Goal: Information Seeking & Learning: Learn about a topic

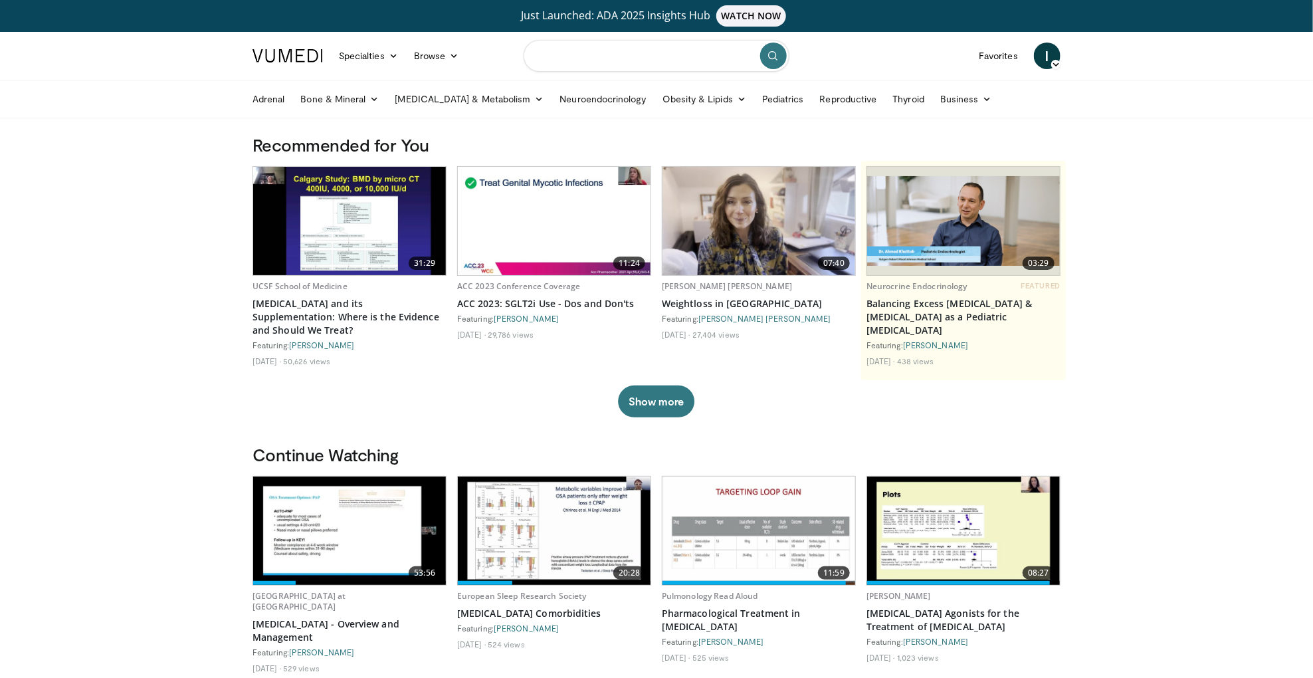
click at [590, 52] on input "Search topics, interventions" at bounding box center [657, 56] width 266 height 32
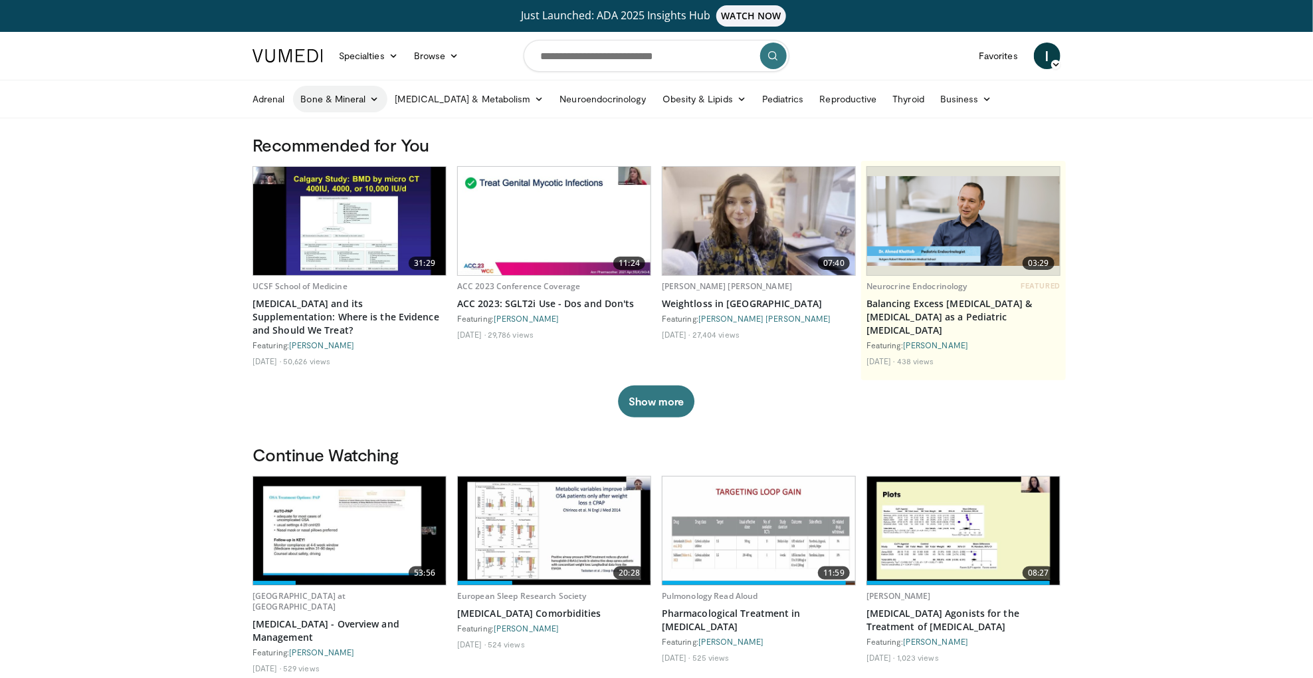
click at [343, 104] on link "Bone & Mineral" at bounding box center [340, 99] width 94 height 27
click at [557, 55] on input "Search topics, interventions" at bounding box center [657, 56] width 266 height 32
type input "**********"
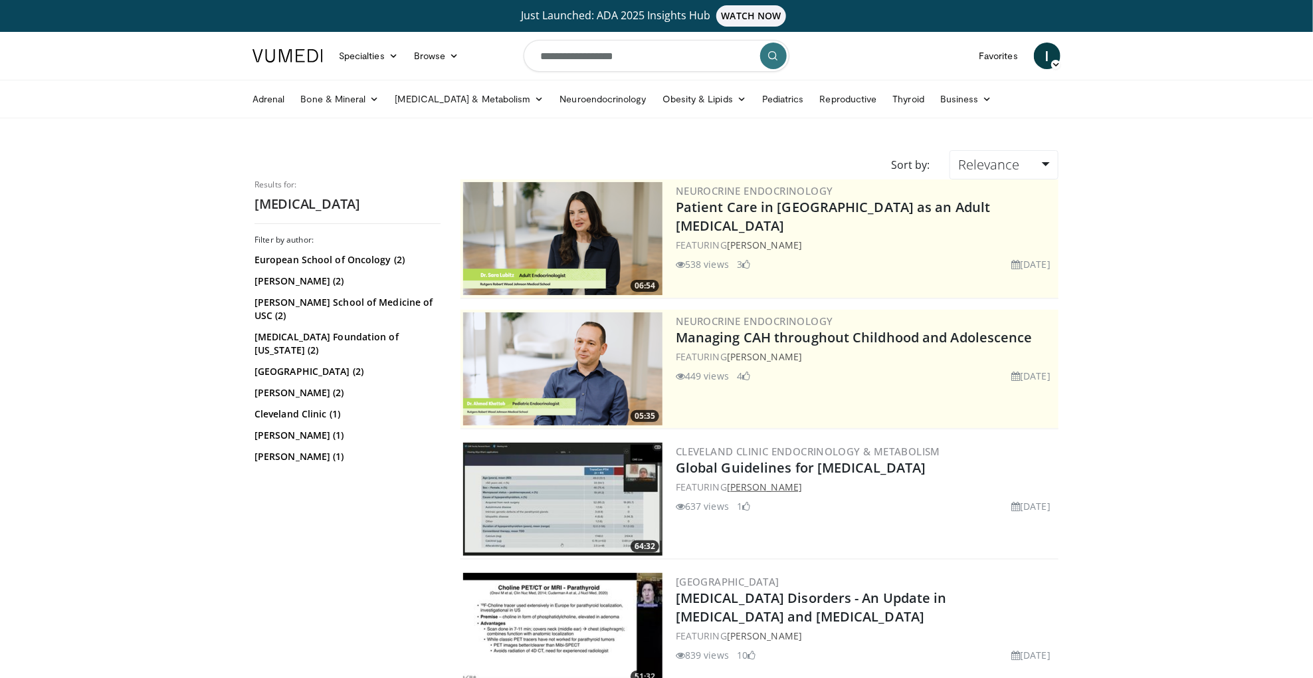
click at [756, 488] on link "[PERSON_NAME]" at bounding box center [764, 486] width 75 height 13
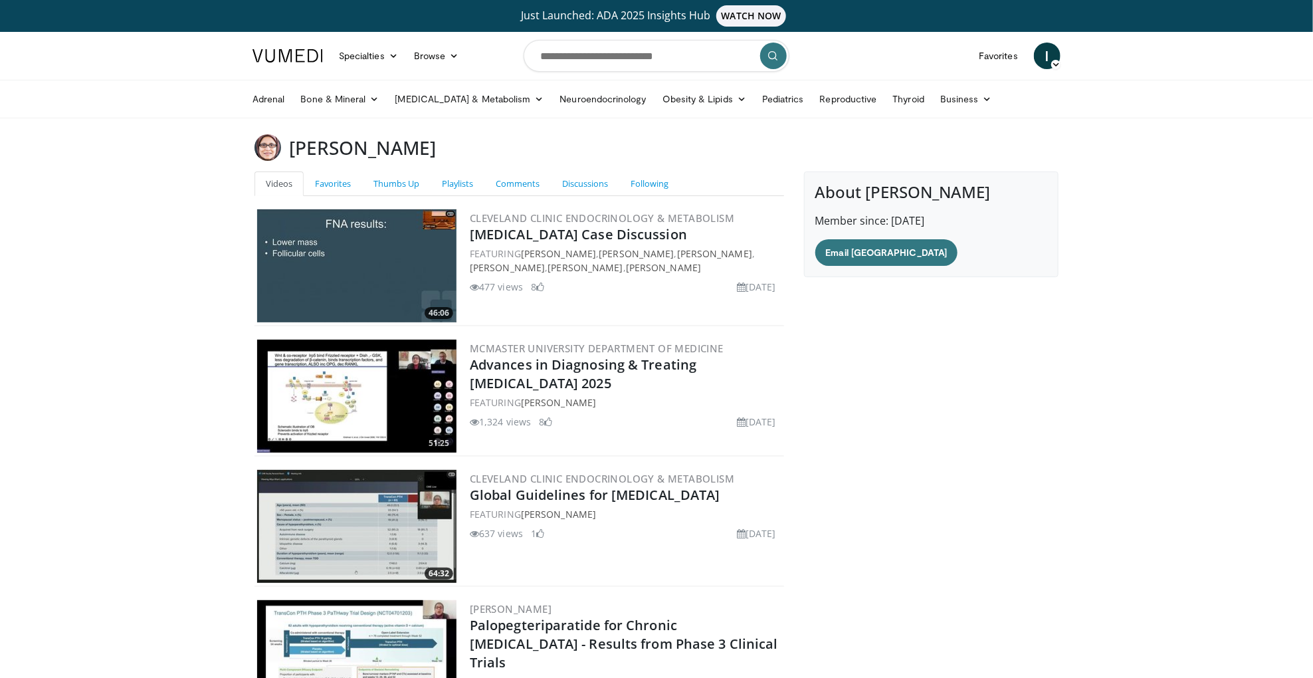
click at [1053, 55] on span "I" at bounding box center [1047, 56] width 27 height 27
click at [984, 119] on link "Thumbs Up" at bounding box center [979, 128] width 158 height 21
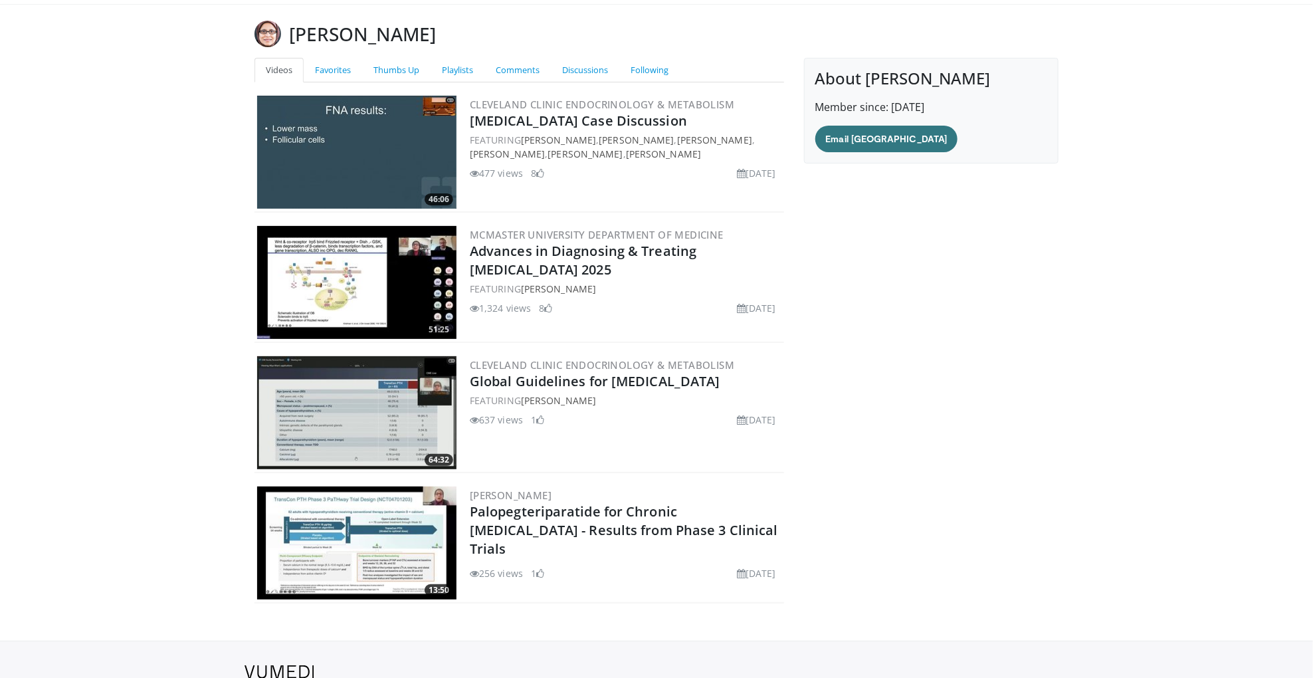
scroll to position [114, 0]
click at [382, 426] on img at bounding box center [356, 411] width 199 height 113
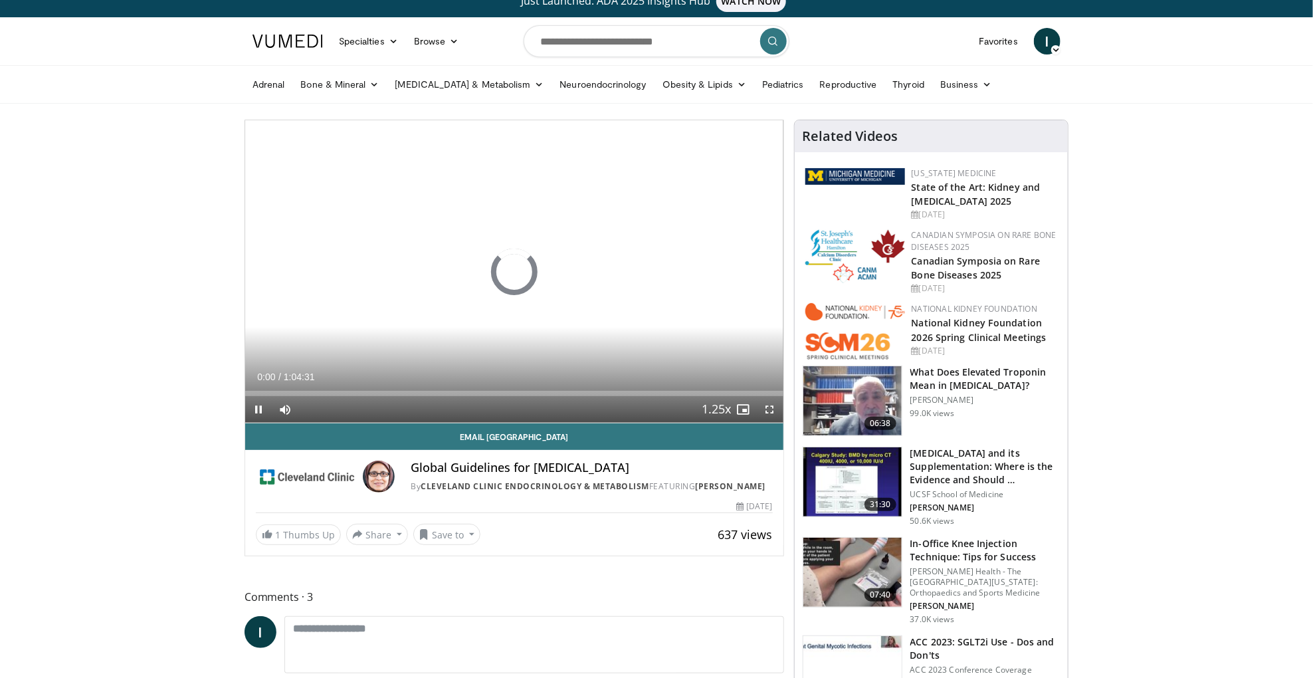
scroll to position [24, 0]
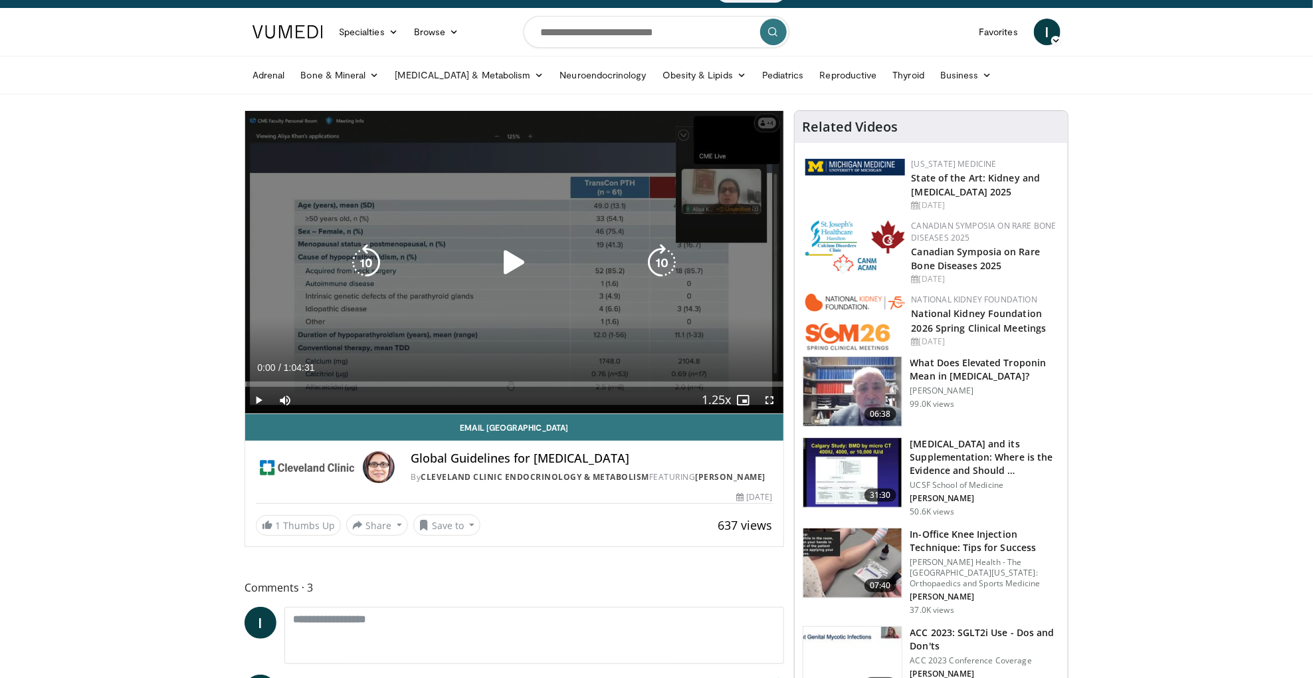
click at [440, 313] on div "10 seconds Tap to unmute" at bounding box center [514, 262] width 538 height 302
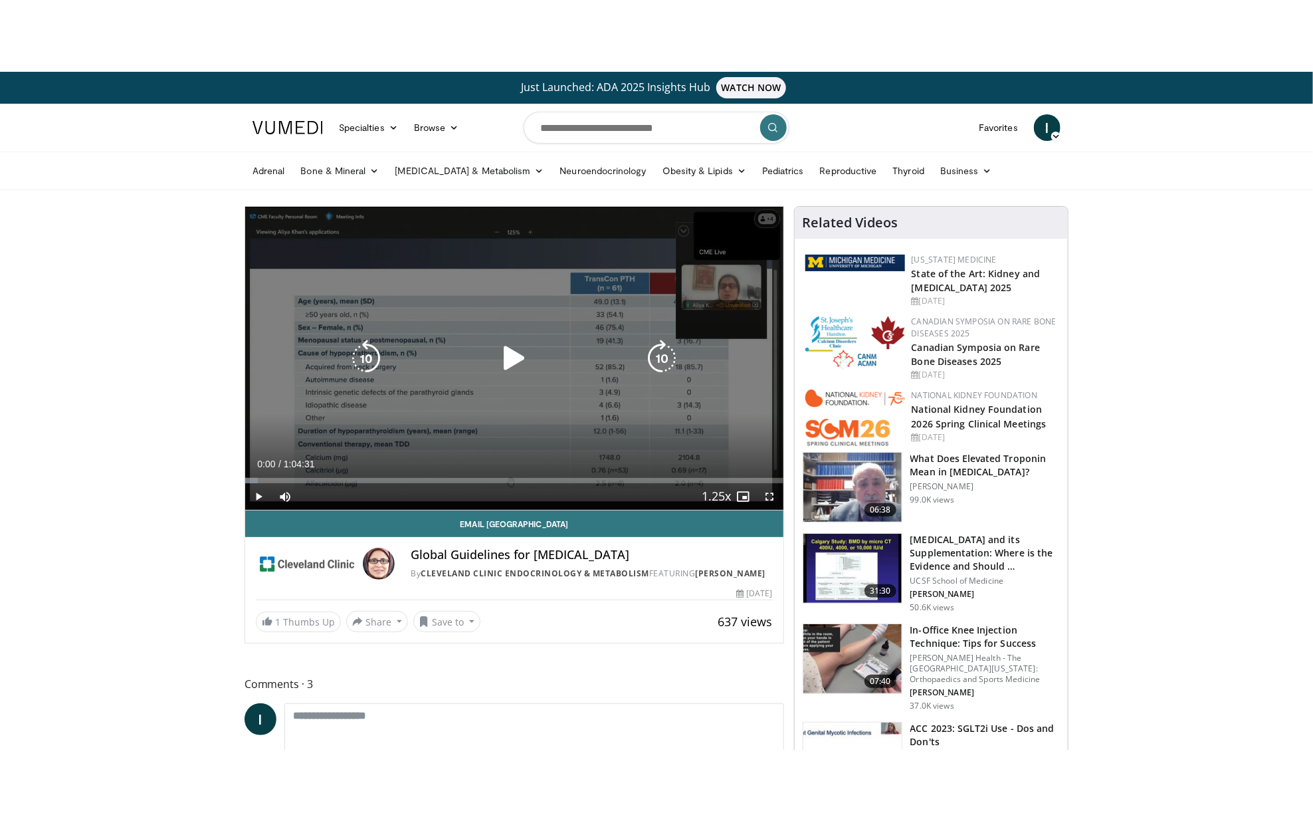
scroll to position [0, 0]
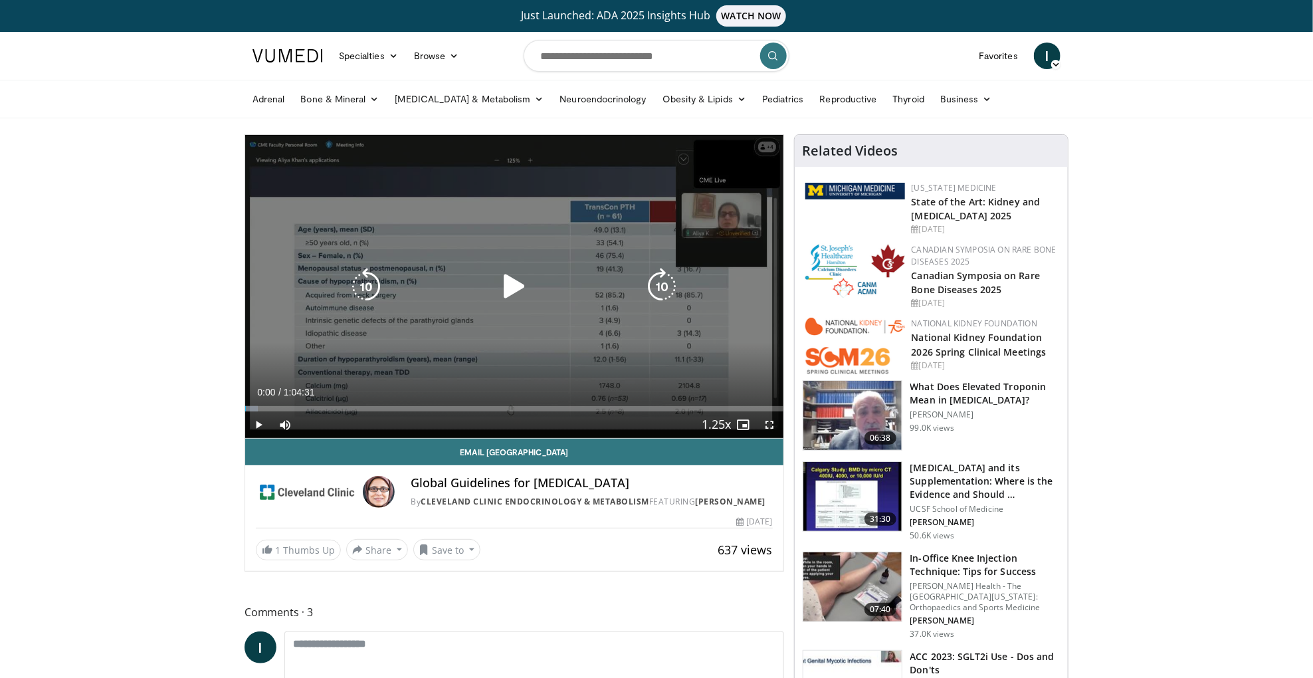
click at [501, 322] on div "10 seconds Tap to unmute" at bounding box center [514, 286] width 538 height 303
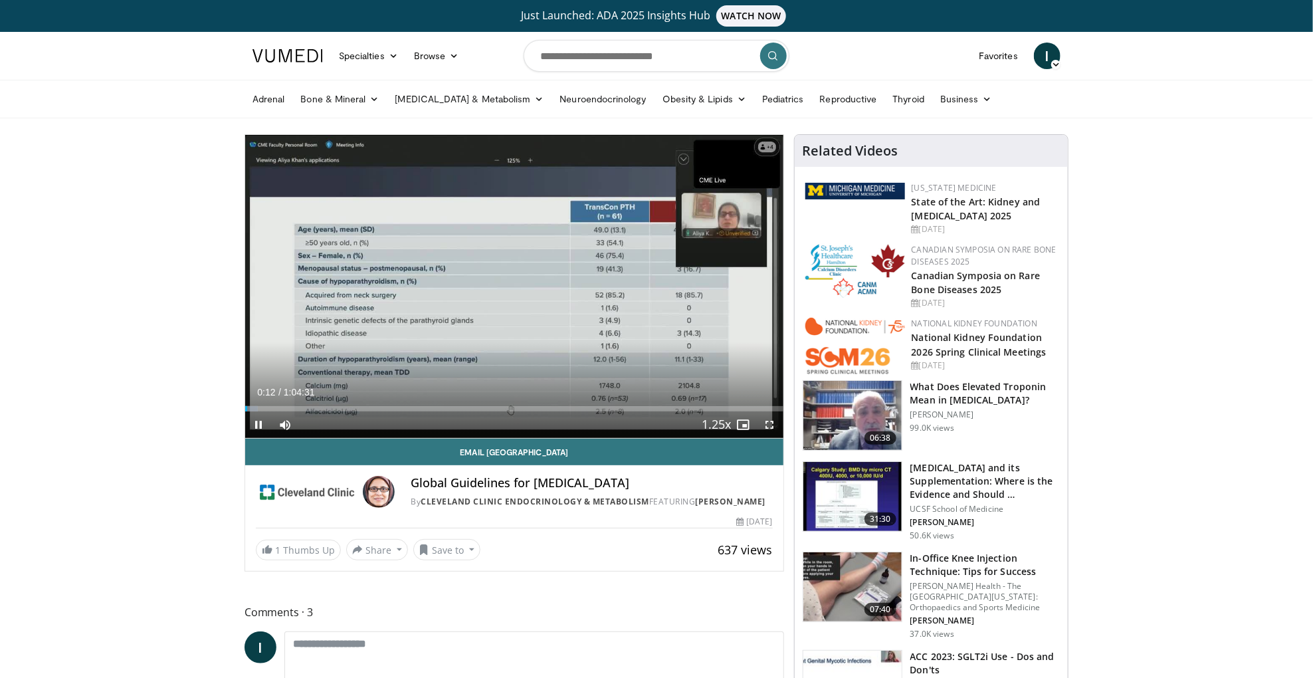
click at [773, 427] on span "Video Player" at bounding box center [770, 424] width 27 height 27
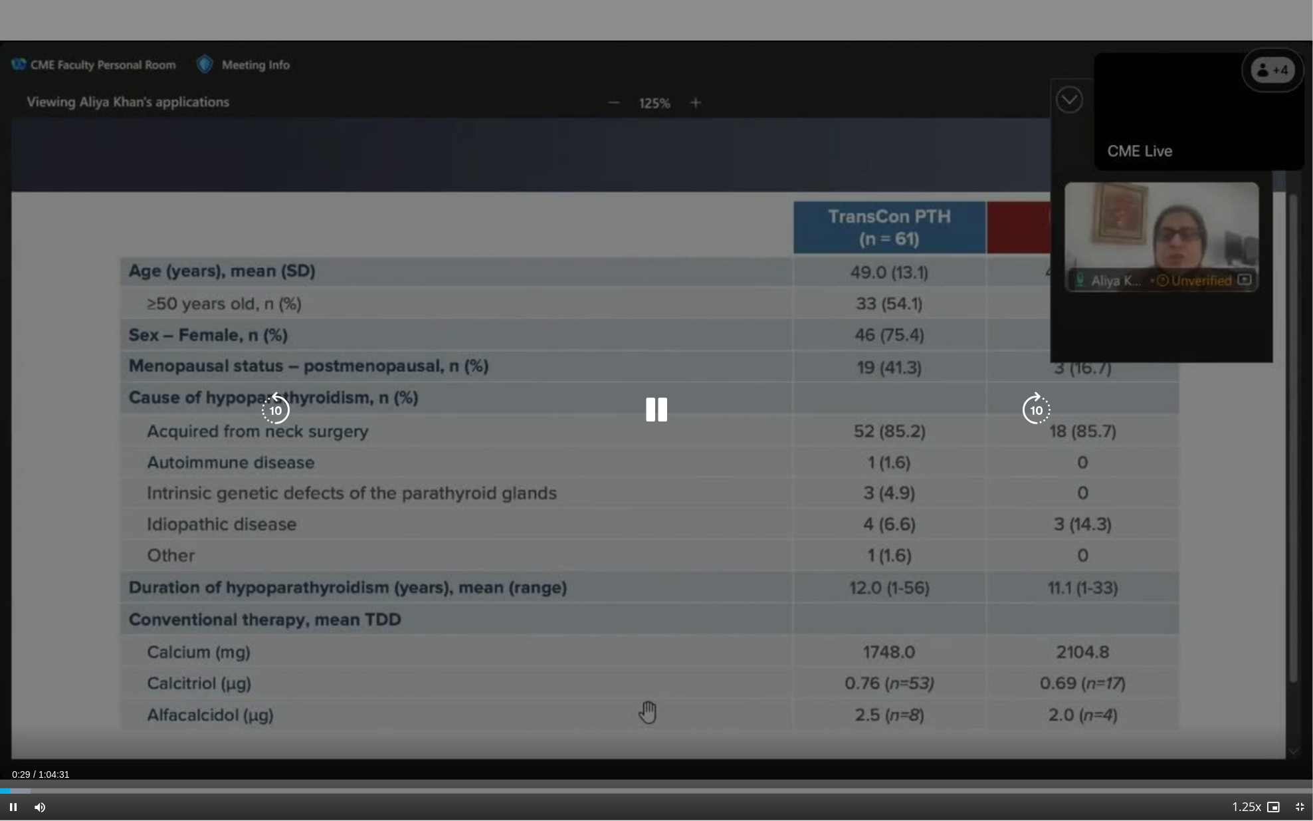
click at [656, 406] on icon "Video Player" at bounding box center [656, 409] width 37 height 37
click at [652, 409] on icon "Video Player" at bounding box center [656, 409] width 37 height 37
click at [677, 415] on div "Video Player" at bounding box center [656, 410] width 788 height 27
click at [662, 407] on icon "Video Player" at bounding box center [656, 409] width 37 height 37
